Goal: Complete application form: Complete application form

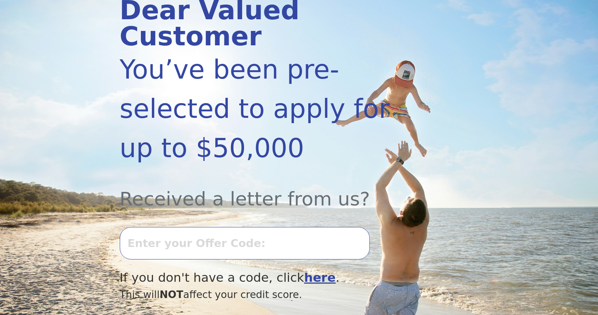
scroll to position [113, 0]
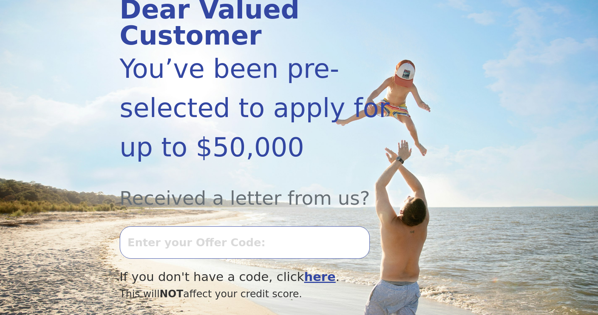
click at [146, 226] on input "text" at bounding box center [245, 242] width 250 height 33
type input "1001k-175976"
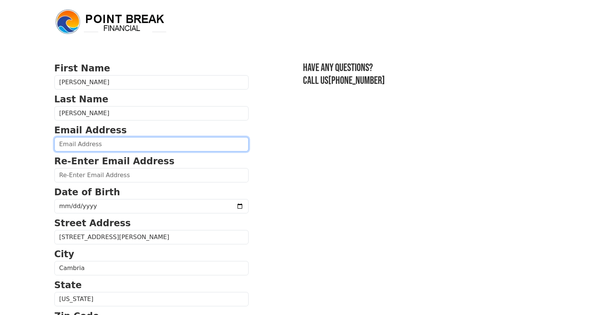
click at [79, 144] on input "email" at bounding box center [151, 144] width 194 height 14
type input "[EMAIL_ADDRESS][DOMAIN_NAME]"
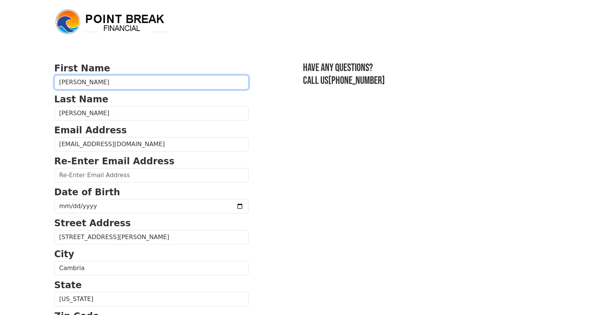
type input "[PERSON_NAME]"
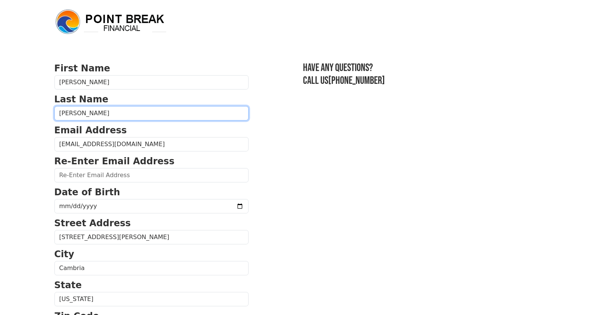
type input "[PERSON_NAME]"
type input "[EMAIL_ADDRESS][DOMAIN_NAME]"
type input "[STREET_ADDRESS][PERSON_NAME]"
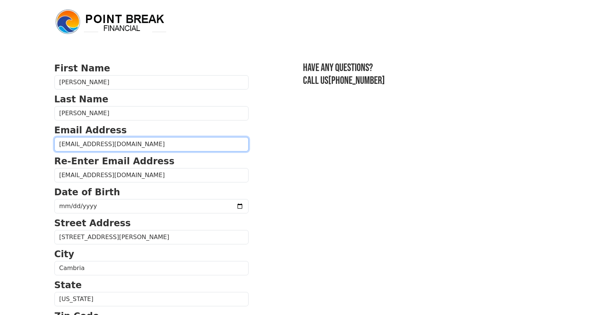
type input "[PHONE_NUMBER]"
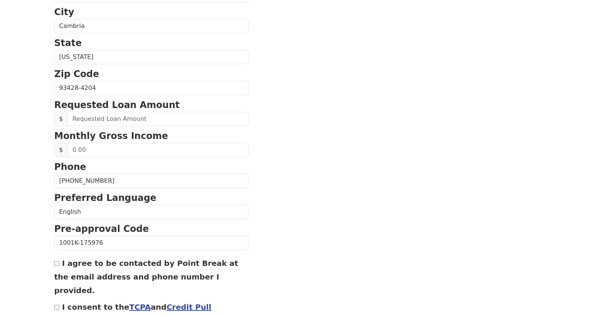
scroll to position [266, 0]
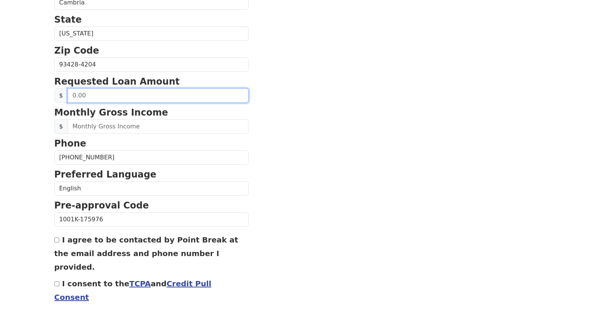
click at [86, 93] on input "text" at bounding box center [158, 95] width 181 height 14
type input "30.00"
drag, startPoint x: 91, startPoint y: 93, endPoint x: 32, endPoint y: 98, distance: 59.6
type input "30,000.00"
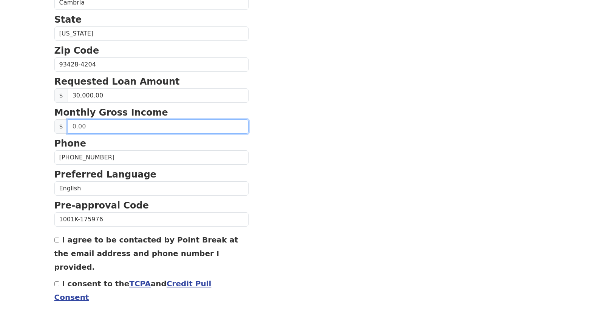
click at [100, 126] on input "text" at bounding box center [158, 126] width 181 height 14
type input "15,000.00"
click at [57, 242] on input "I agree to be contacted by Point Break at the email address and phone number I …" at bounding box center [56, 240] width 5 height 5
checkbox input "true"
click at [56, 282] on input "I consent to the TCPA and Credit Pull Consent" at bounding box center [56, 284] width 5 height 5
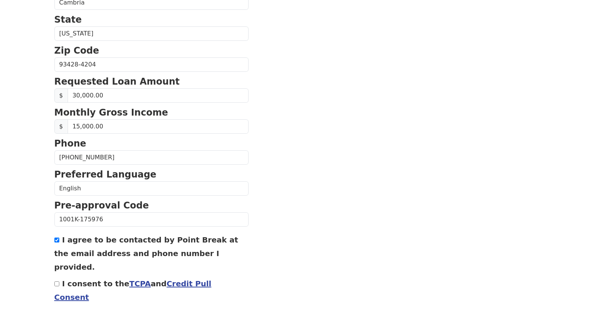
checkbox input "true"
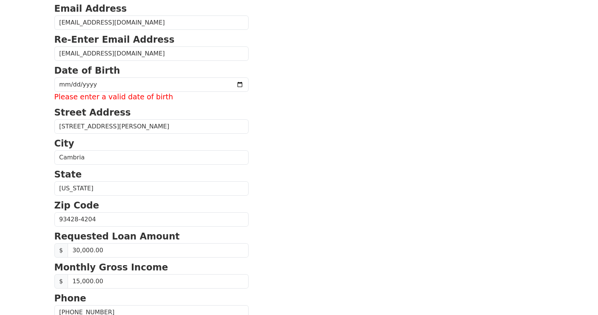
scroll to position [109, 0]
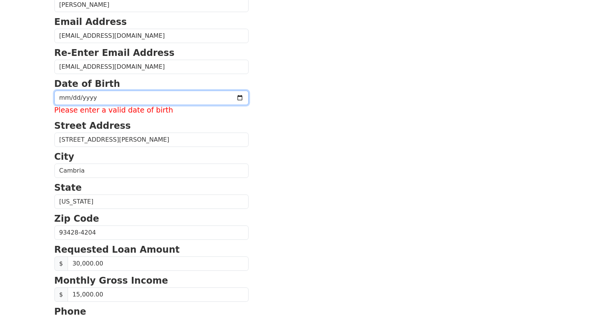
click at [85, 95] on input "date" at bounding box center [151, 98] width 194 height 14
click at [63, 98] on input "date" at bounding box center [151, 98] width 194 height 14
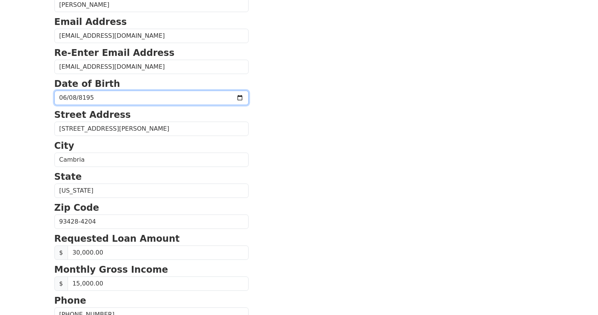
type input "[PHONE_NUMBER]"
click at [81, 97] on input "[PHONE_NUMBER]" at bounding box center [151, 98] width 194 height 14
click at [119, 96] on input "[PHONE_NUMBER]" at bounding box center [151, 98] width 194 height 14
type input "[DATE]"
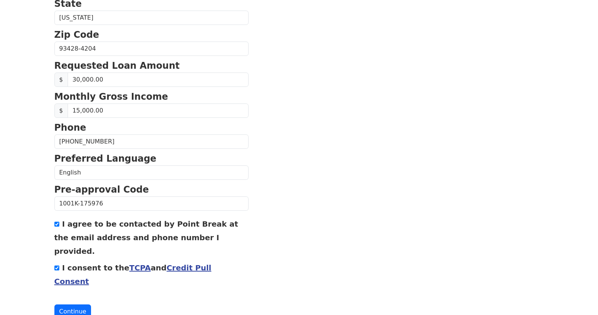
scroll to position [285, 0]
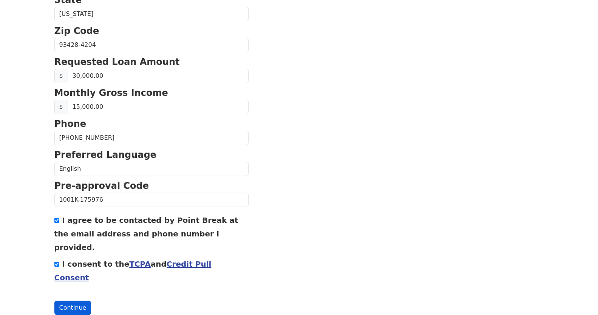
click at [68, 301] on button "Continue" at bounding box center [72, 308] width 37 height 14
